Goal: Task Accomplishment & Management: Use online tool/utility

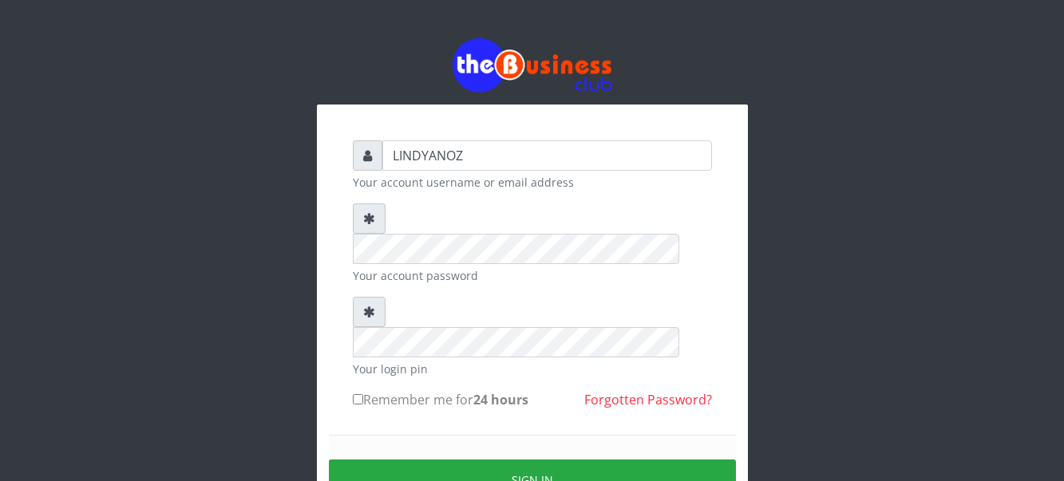
type input "LINDYANOZ"
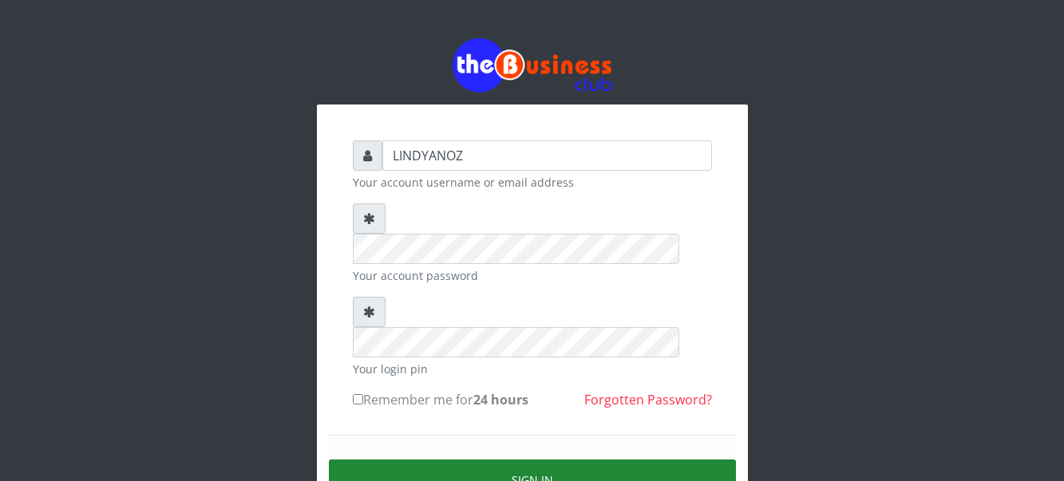
click at [508, 460] on button "Sign in" at bounding box center [532, 480] width 407 height 41
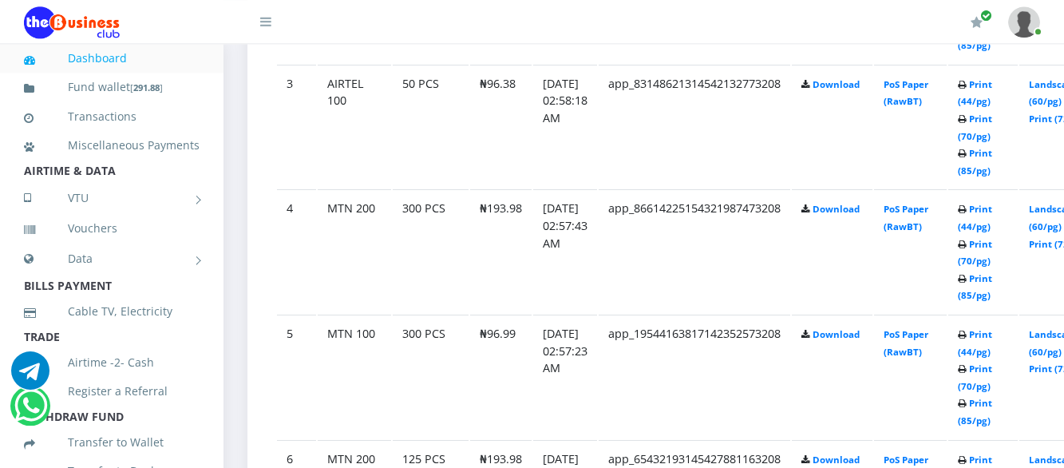
scroll to position [1174, 0]
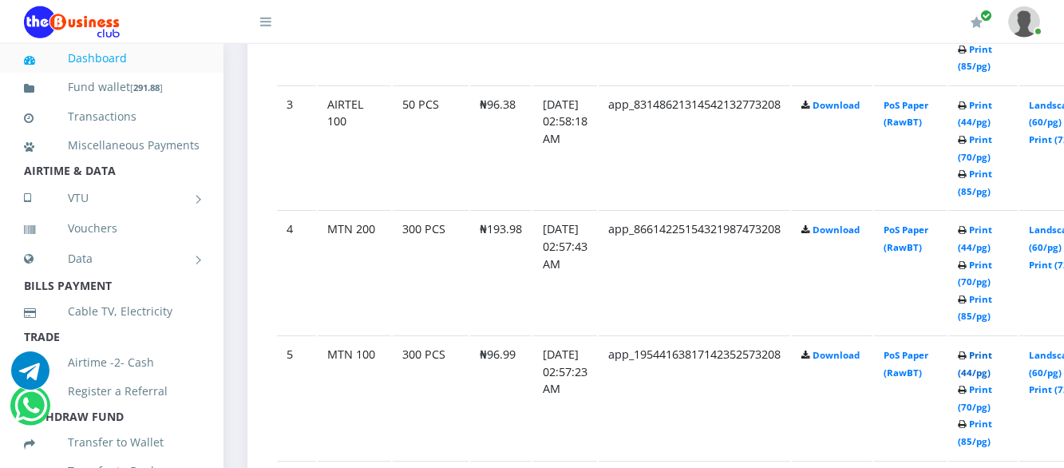
click at [992, 373] on link "Print (44/pg)" at bounding box center [975, 364] width 34 height 30
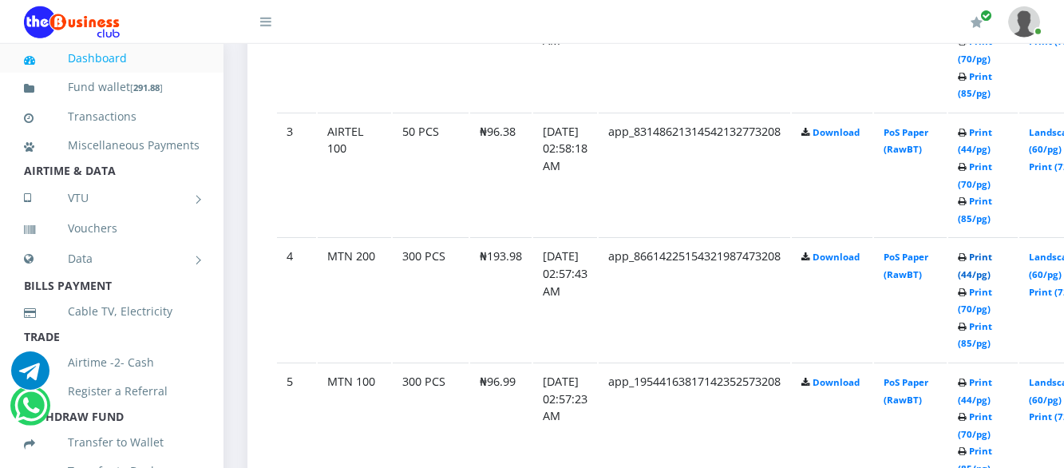
click at [992, 275] on link "Print (44/pg)" at bounding box center [975, 266] width 34 height 30
click at [992, 152] on link "Print (44/pg)" at bounding box center [975, 141] width 34 height 30
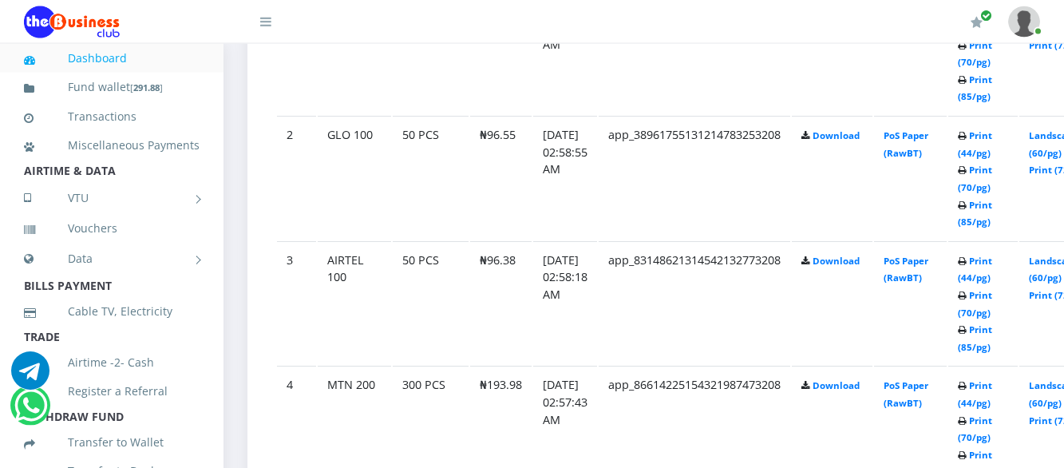
scroll to position [1012, 0]
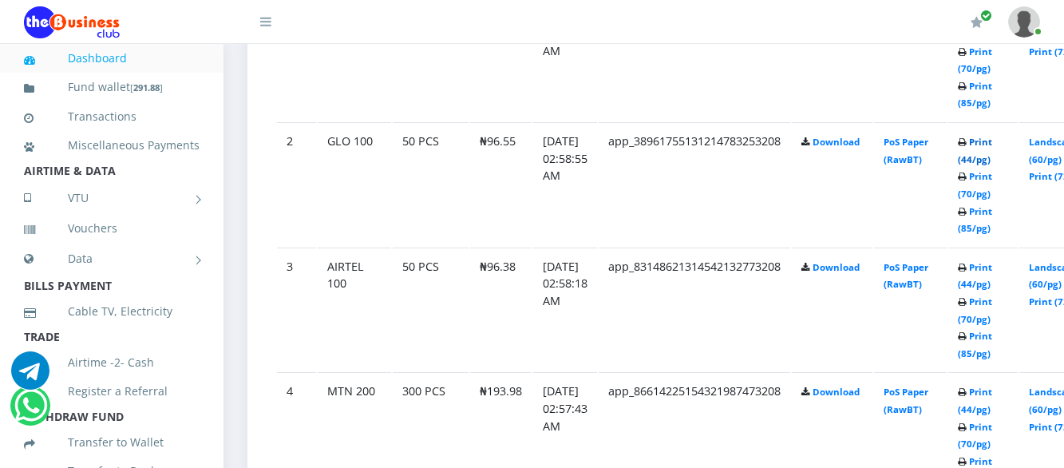
click at [992, 165] on link "Print (44/pg)" at bounding box center [975, 151] width 34 height 30
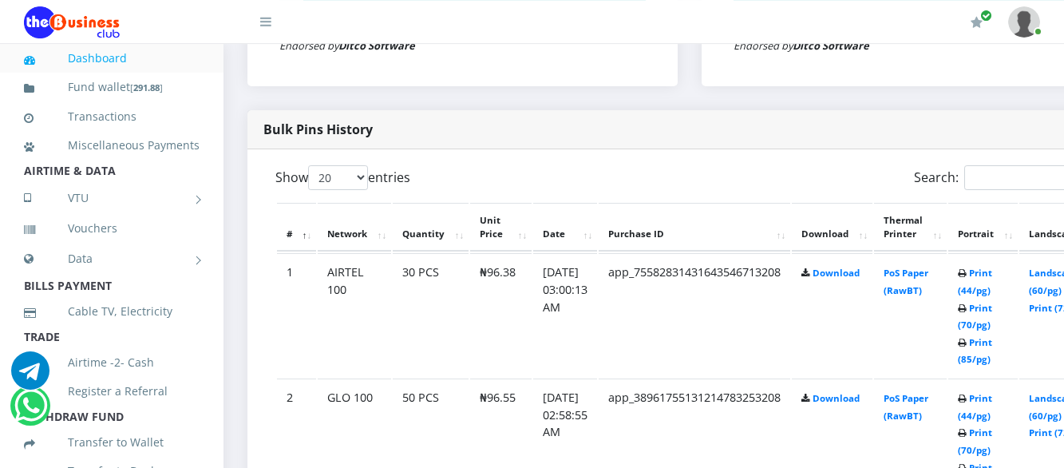
scroll to position [748, 0]
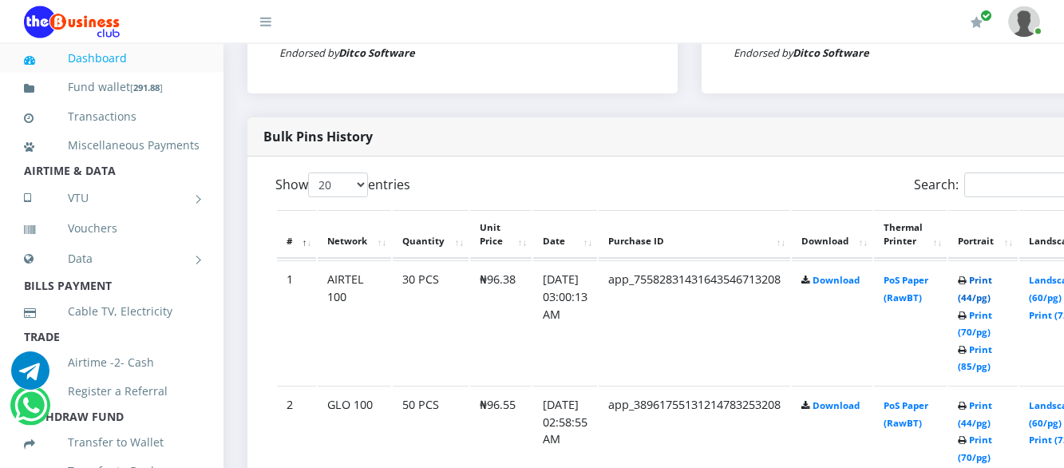
click at [992, 299] on link "Print (44/pg)" at bounding box center [975, 289] width 34 height 30
